Goal: Information Seeking & Learning: Check status

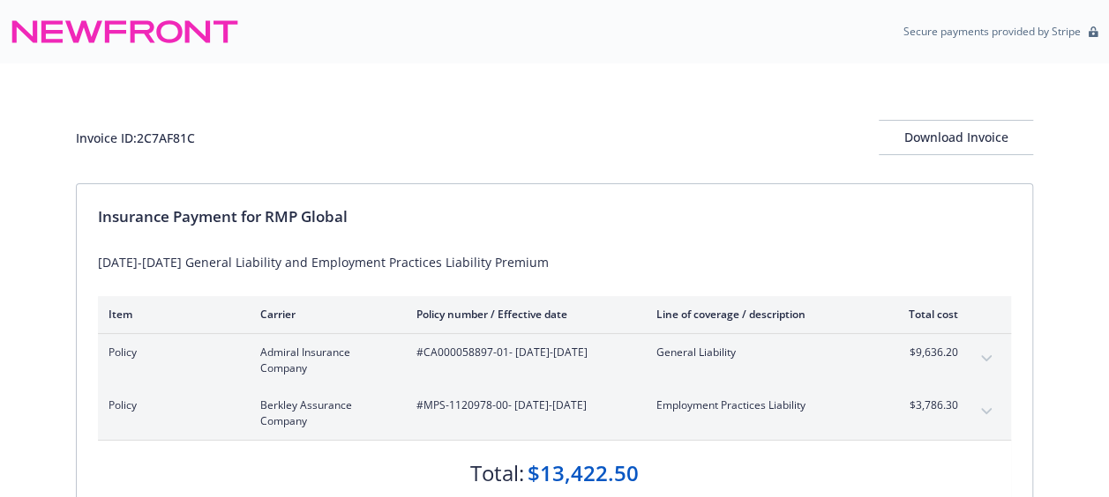
scroll to position [88, 0]
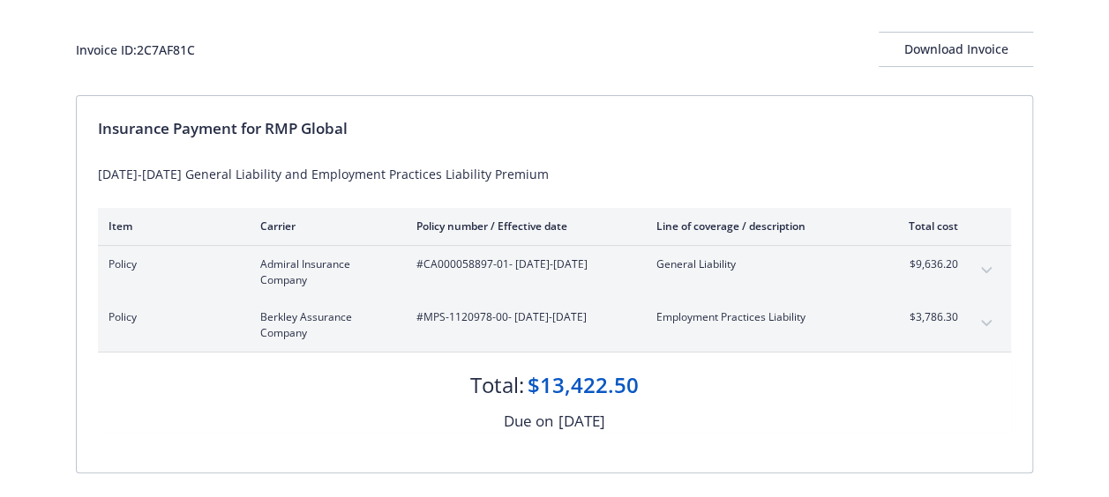
click at [1000, 285] on button "expand content" at bounding box center [986, 271] width 28 height 28
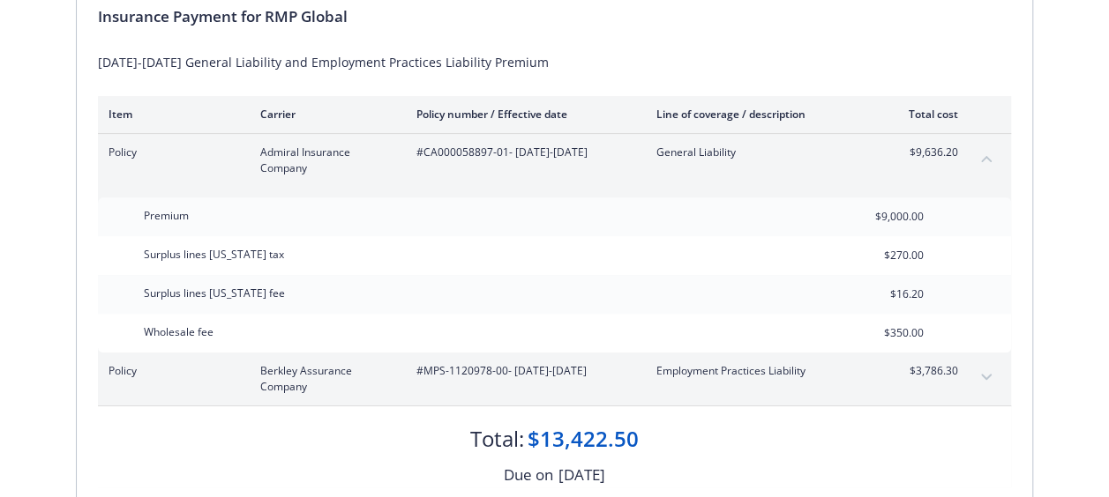
scroll to position [176, 0]
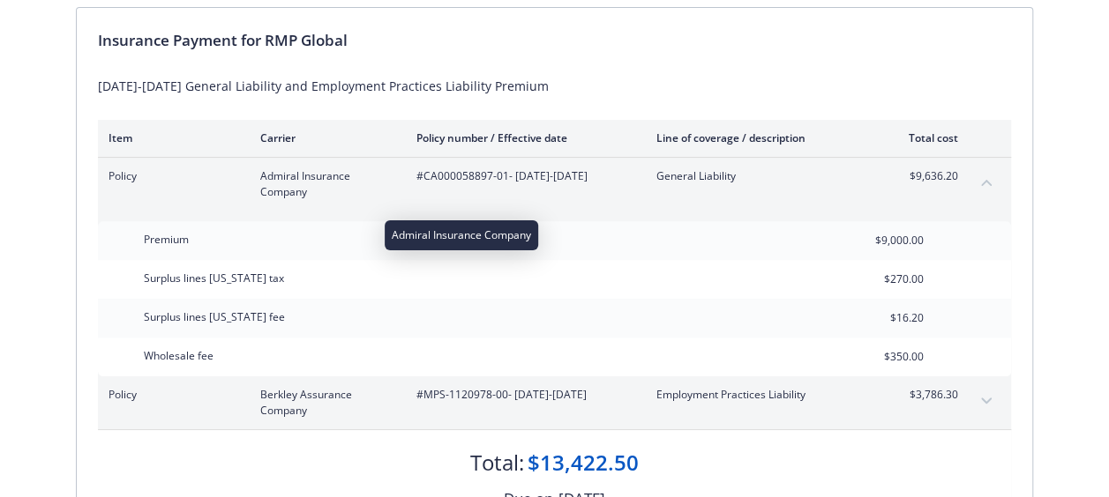
click at [273, 200] on span "Admiral Insurance Company" at bounding box center [324, 184] width 128 height 32
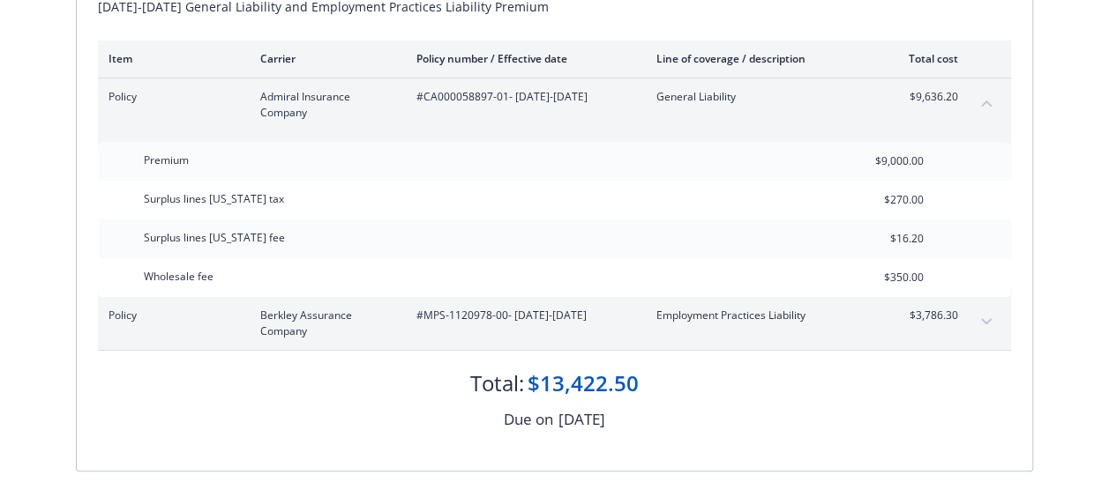
scroll to position [0, 0]
